Goal: Task Accomplishment & Management: Manage account settings

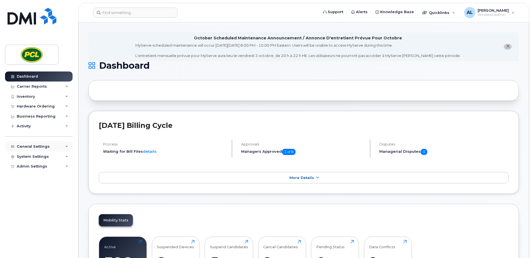
click at [42, 144] on div "General Settings" at bounding box center [39, 146] width 68 height 10
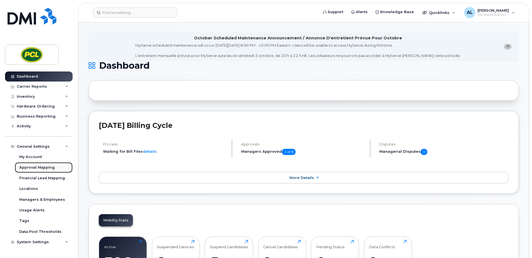
click at [41, 166] on div "Approval Mapping" at bounding box center [36, 167] width 35 height 5
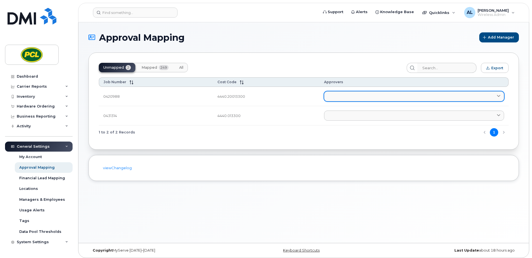
click at [353, 95] on link at bounding box center [414, 96] width 180 height 10
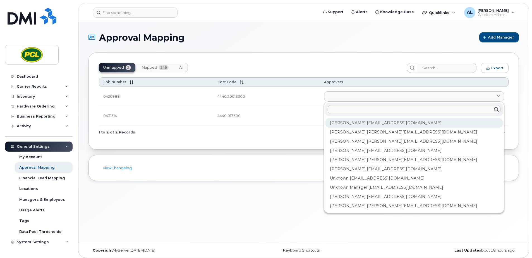
click at [355, 121] on div "[PERSON_NAME] [EMAIL_ADDRESS][DOMAIN_NAME]" at bounding box center [413, 122] width 177 height 9
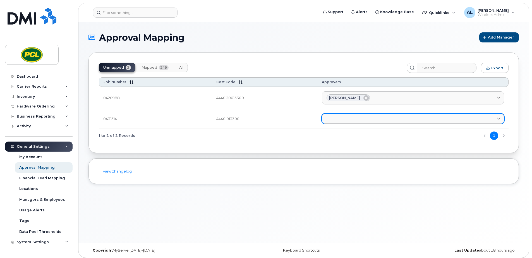
click at [355, 121] on link at bounding box center [413, 119] width 182 height 10
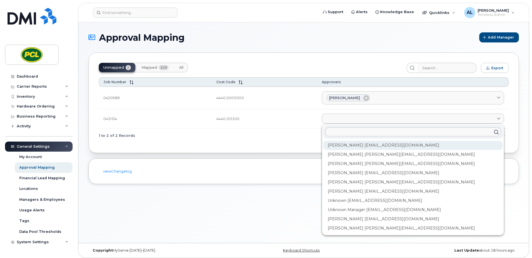
click at [352, 143] on div "[PERSON_NAME] [EMAIL_ADDRESS][DOMAIN_NAME]" at bounding box center [412, 145] width 179 height 9
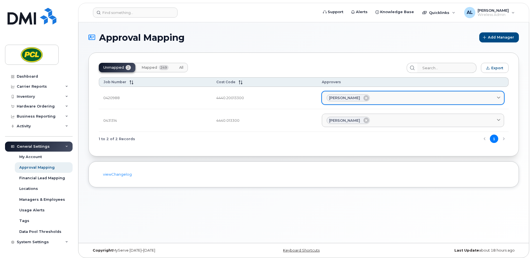
click at [377, 94] on div "[PERSON_NAME]" at bounding box center [412, 97] width 173 height 7
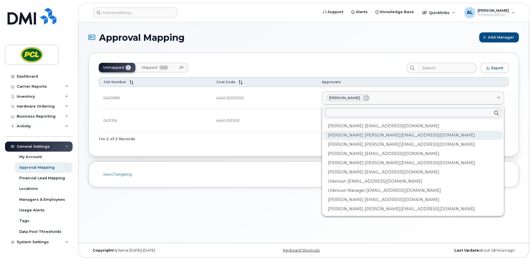
click at [378, 135] on div "[PERSON_NAME] [PERSON_NAME][EMAIL_ADDRESS][DOMAIN_NAME]" at bounding box center [412, 135] width 179 height 9
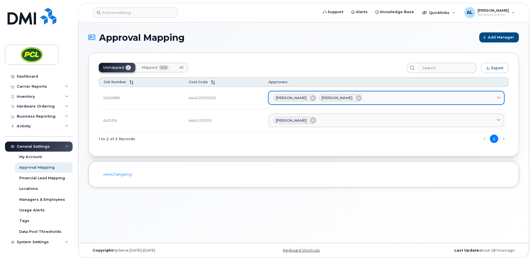
click at [395, 100] on div "[PERSON_NAME] [PERSON_NAME]" at bounding box center [386, 97] width 226 height 7
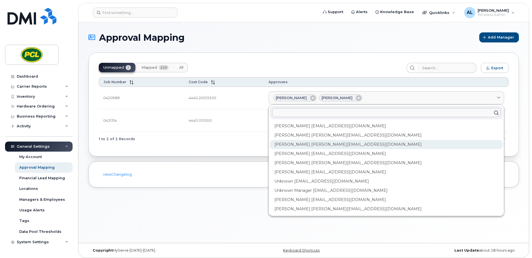
click at [381, 144] on div "[PERSON_NAME] [PERSON_NAME][EMAIL_ADDRESS][DOMAIN_NAME]" at bounding box center [386, 144] width 233 height 9
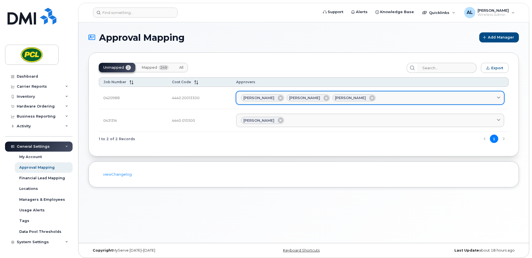
click at [395, 101] on div "[PERSON_NAME] [PERSON_NAME] [PERSON_NAME]" at bounding box center [370, 97] width 258 height 7
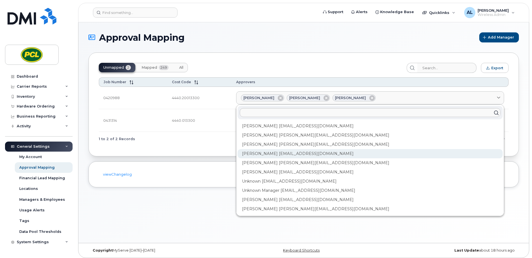
click at [388, 155] on div "[PERSON_NAME] [EMAIL_ADDRESS][DOMAIN_NAME]" at bounding box center [369, 153] width 265 height 9
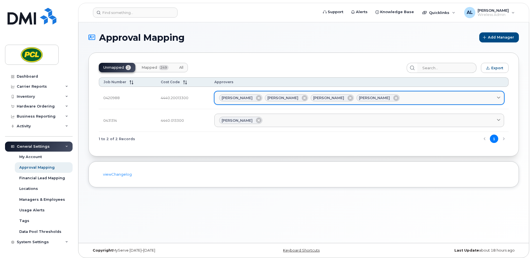
click at [399, 93] on link "[PERSON_NAME] [PERSON_NAME] [PERSON_NAME] [PERSON_NAME]" at bounding box center [359, 97] width 290 height 13
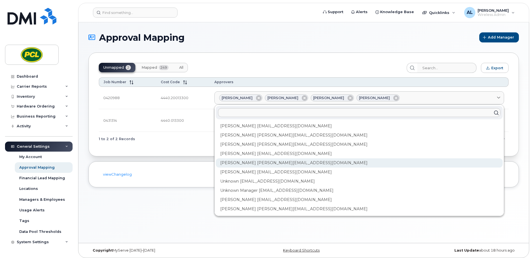
click at [384, 165] on div "[PERSON_NAME] [PERSON_NAME][EMAIL_ADDRESS][DOMAIN_NAME]" at bounding box center [359, 162] width 287 height 9
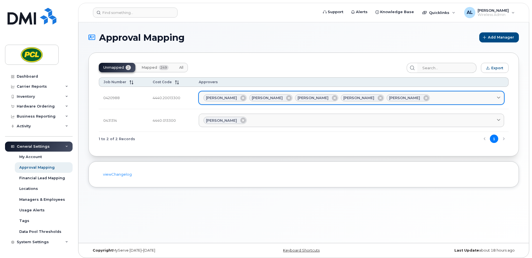
click at [424, 99] on div "[PERSON_NAME] [PERSON_NAME] [PERSON_NAME] [PERSON_NAME] [PERSON_NAME]" at bounding box center [351, 97] width 296 height 7
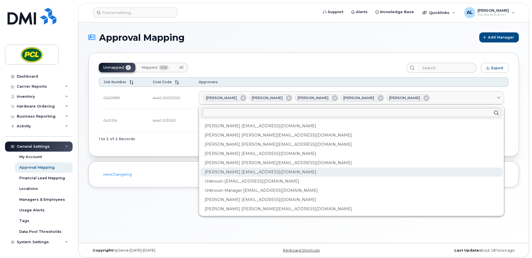
click at [403, 173] on div "[PERSON_NAME] [EMAIL_ADDRESS][DOMAIN_NAME]" at bounding box center [351, 171] width 302 height 9
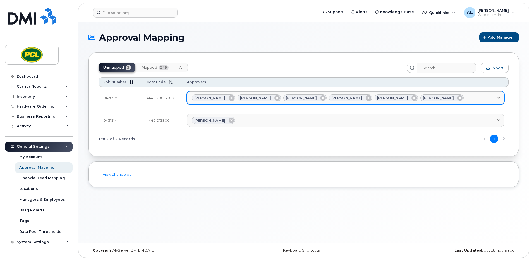
click at [449, 97] on div "[PERSON_NAME] [PERSON_NAME] [PERSON_NAME] [PERSON_NAME] [PERSON_NAME] [PERSON_N…" at bounding box center [345, 97] width 307 height 7
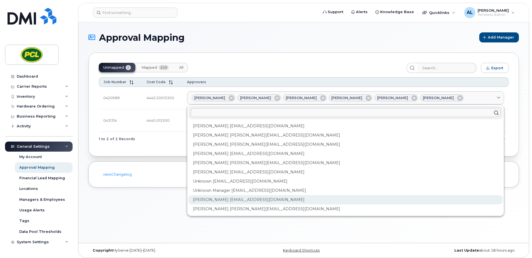
click at [421, 202] on div "[PERSON_NAME] [EMAIL_ADDRESS][DOMAIN_NAME]" at bounding box center [345, 199] width 314 height 9
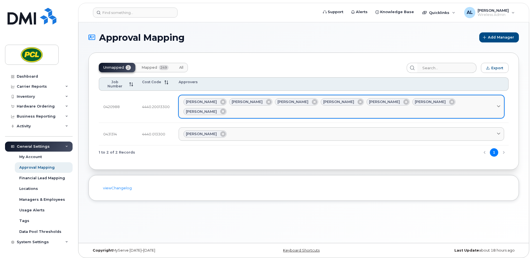
click at [478, 98] on div "[PERSON_NAME] [PERSON_NAME] [PERSON_NAME] [PERSON_NAME] [PERSON_NAME] [PERSON_N…" at bounding box center [341, 106] width 316 height 17
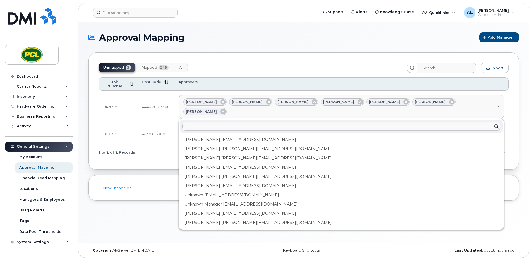
click at [434, 218] on div "[PERSON_NAME] [PERSON_NAME][EMAIL_ADDRESS][DOMAIN_NAME]" at bounding box center [341, 222] width 323 height 9
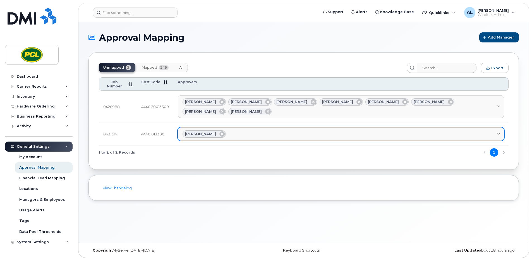
click at [307, 130] on div "[PERSON_NAME]" at bounding box center [340, 133] width 317 height 7
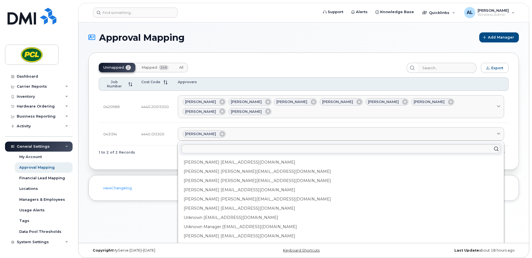
click at [293, 167] on div "[PERSON_NAME] [PERSON_NAME][EMAIL_ADDRESS][DOMAIN_NAME]" at bounding box center [340, 171] width 323 height 9
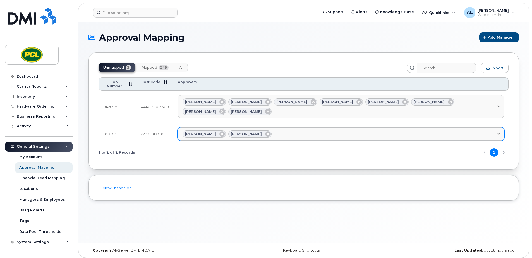
click at [295, 127] on link "[PERSON_NAME] [PERSON_NAME]" at bounding box center [341, 133] width 326 height 13
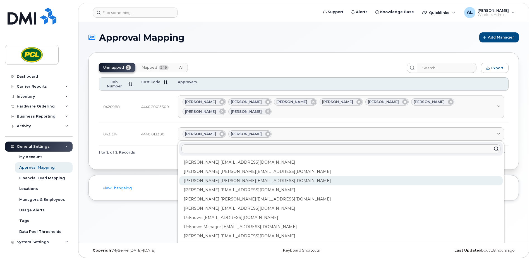
click at [285, 176] on div "[PERSON_NAME] [PERSON_NAME][EMAIL_ADDRESS][DOMAIN_NAME]" at bounding box center [340, 180] width 323 height 9
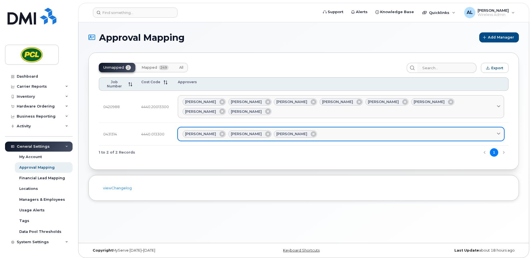
click at [314, 130] on div "[PERSON_NAME] [PERSON_NAME] [PERSON_NAME]" at bounding box center [340, 133] width 317 height 7
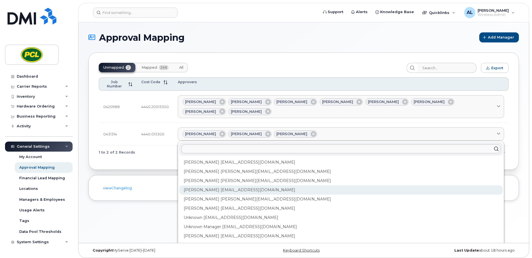
click at [294, 185] on div "[PERSON_NAME] [EMAIL_ADDRESS][DOMAIN_NAME]" at bounding box center [340, 189] width 323 height 9
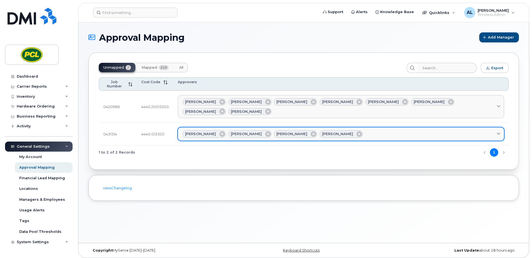
click at [356, 130] on div "[PERSON_NAME] [PERSON_NAME] [PERSON_NAME] [PERSON_NAME]" at bounding box center [340, 133] width 317 height 7
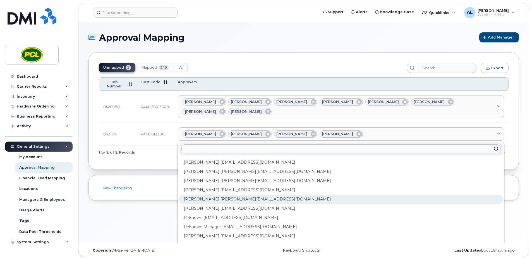
click at [341, 194] on div "[PERSON_NAME] [PERSON_NAME][EMAIL_ADDRESS][DOMAIN_NAME]" at bounding box center [340, 198] width 323 height 9
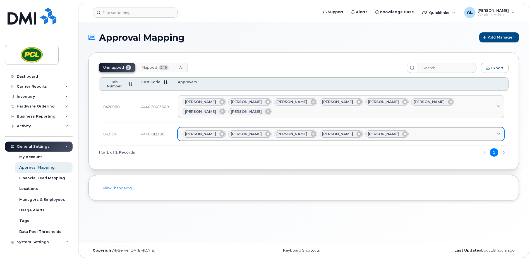
click at [396, 130] on div "[PERSON_NAME] [PERSON_NAME] [PERSON_NAME] [PERSON_NAME] [PERSON_NAME]" at bounding box center [340, 133] width 317 height 7
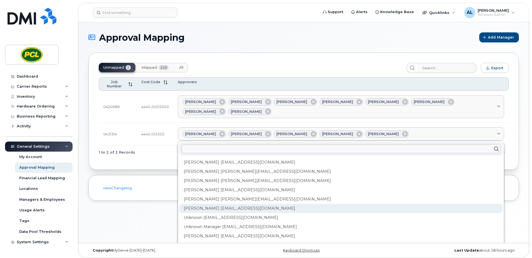
click at [371, 204] on div "[PERSON_NAME] [EMAIL_ADDRESS][DOMAIN_NAME]" at bounding box center [340, 208] width 323 height 9
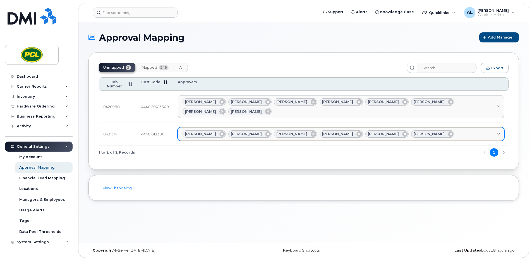
click at [437, 130] on div "[PERSON_NAME] [PERSON_NAME] [PERSON_NAME] [PERSON_NAME] [PERSON_NAME] [PERSON_N…" at bounding box center [340, 133] width 317 height 7
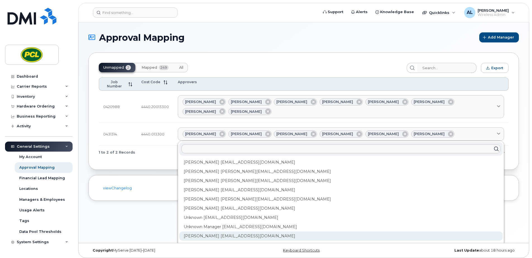
click at [409, 231] on div "[PERSON_NAME] [EMAIL_ADDRESS][DOMAIN_NAME]" at bounding box center [340, 235] width 323 height 9
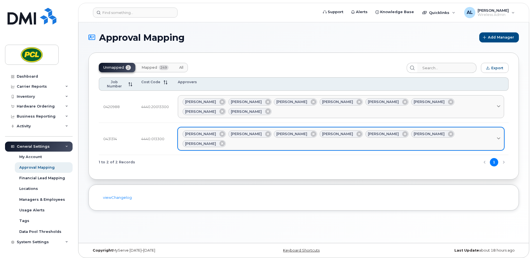
click at [472, 130] on div "[PERSON_NAME] [PERSON_NAME] [PERSON_NAME] [PERSON_NAME] [PERSON_NAME] [PERSON_N…" at bounding box center [340, 138] width 317 height 17
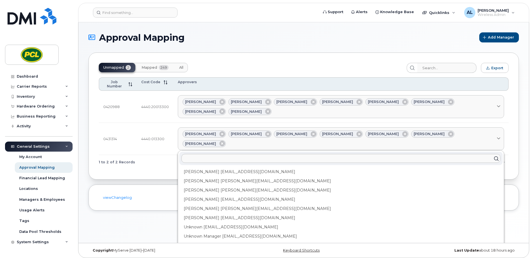
click at [424, 250] on div "[PERSON_NAME] [PERSON_NAME][EMAIL_ADDRESS][DOMAIN_NAME]" at bounding box center [340, 254] width 323 height 9
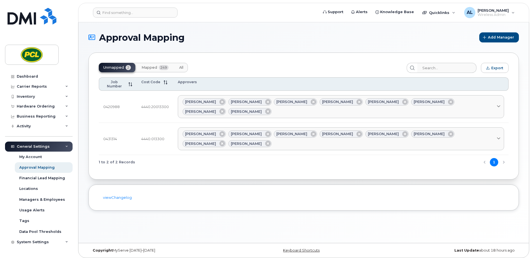
click at [431, 204] on div "Approval Mapping Add Manager Unmapped 2 Mapped 249 All Export Job Number Cost C…" at bounding box center [303, 132] width 450 height 220
click at [31, 179] on div "Financial Lead Mapping" at bounding box center [42, 177] width 46 height 5
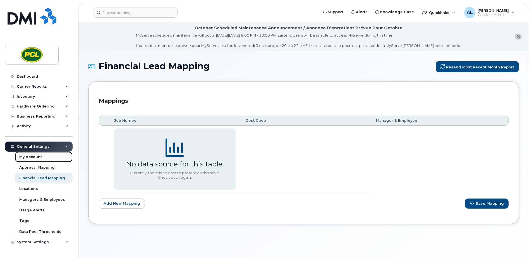
click at [26, 157] on div "My Account" at bounding box center [30, 156] width 23 height 5
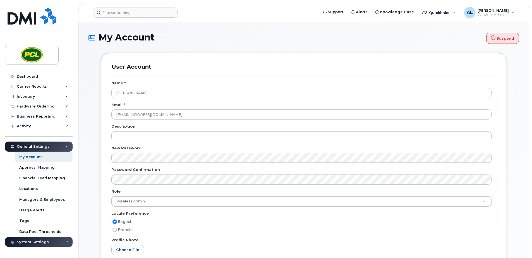
select select
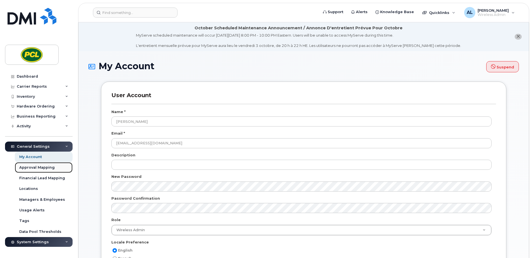
click at [26, 168] on div "Approval Mapping" at bounding box center [36, 167] width 35 height 5
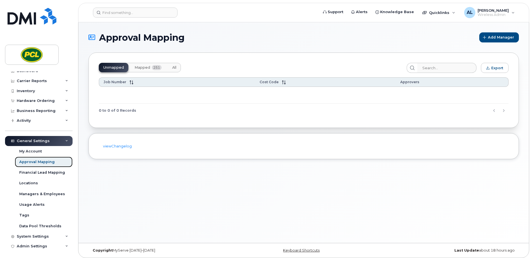
scroll to position [7, 0]
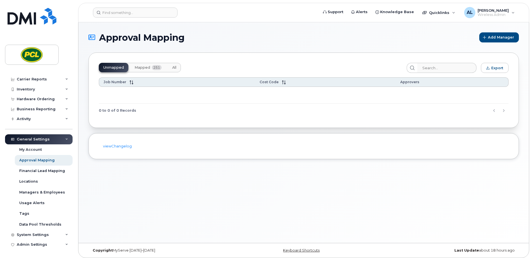
click at [61, 139] on div "General Settings" at bounding box center [39, 139] width 68 height 10
